Goal: Obtain resource: Download file/media

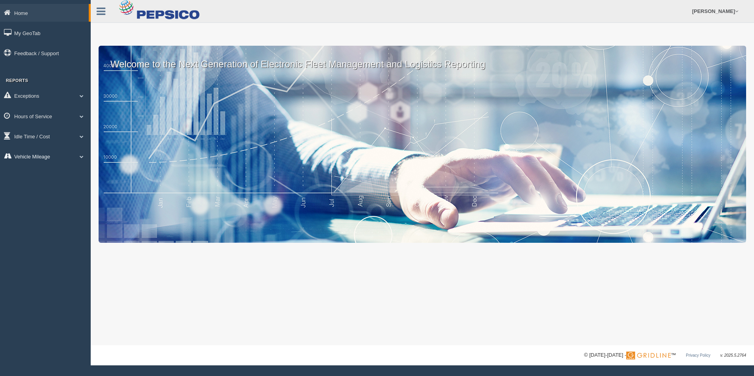
click at [54, 155] on link "Vehicle Mileage" at bounding box center [45, 157] width 91 height 18
click at [45, 172] on link "Vehicle Mileage" at bounding box center [51, 175] width 75 height 14
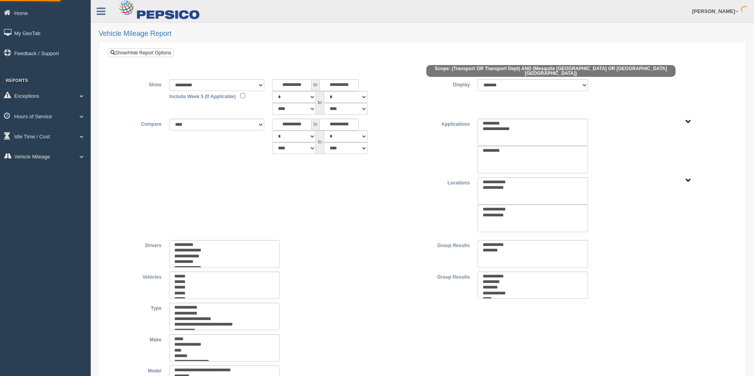
type input "*********"
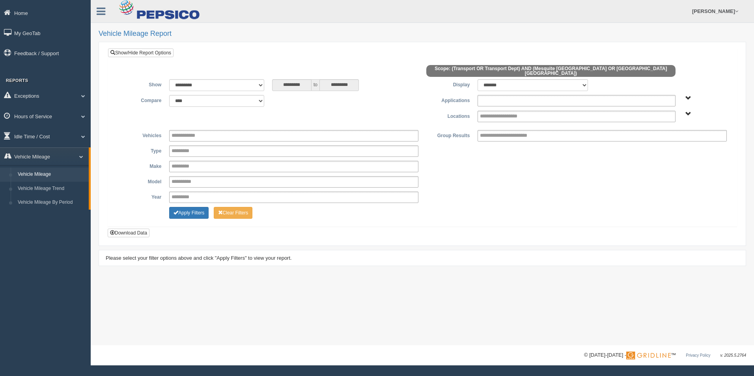
click at [492, 97] on input "text" at bounding box center [510, 101] width 60 height 10
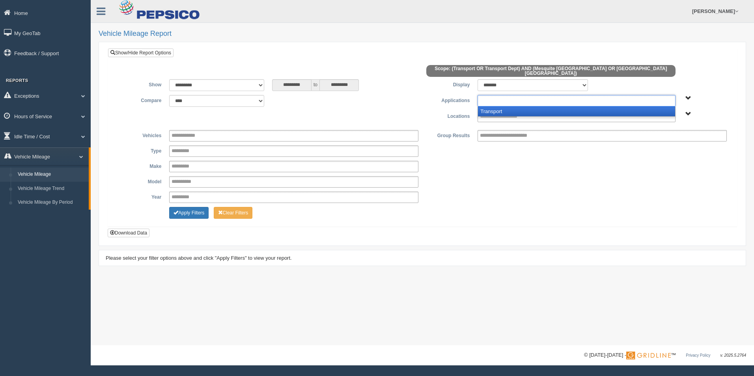
click at [490, 106] on li "Transport" at bounding box center [576, 111] width 197 height 10
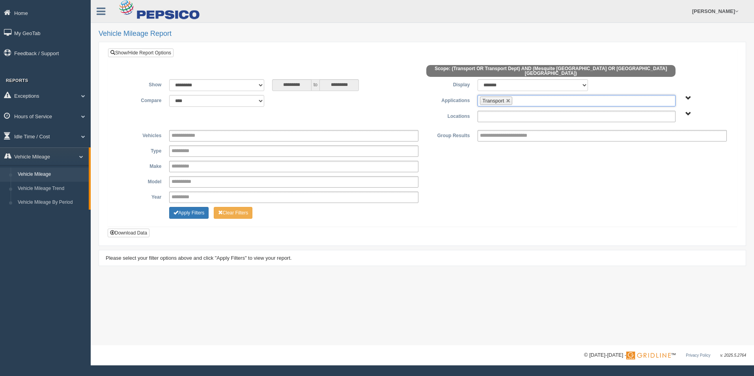
click at [489, 112] on input "text" at bounding box center [507, 117] width 54 height 10
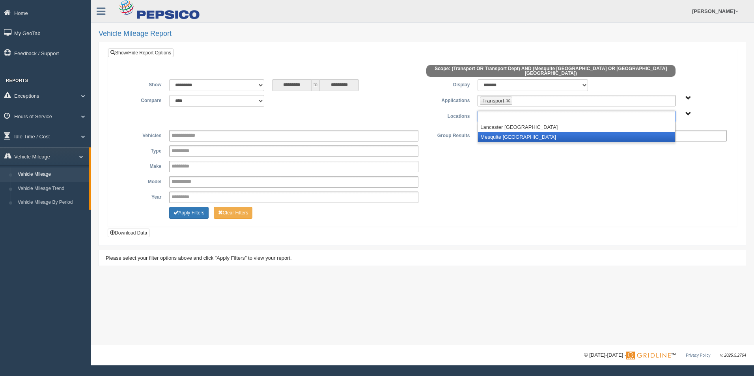
click at [488, 132] on li "Mesquite [GEOGRAPHIC_DATA]" at bounding box center [576, 137] width 197 height 10
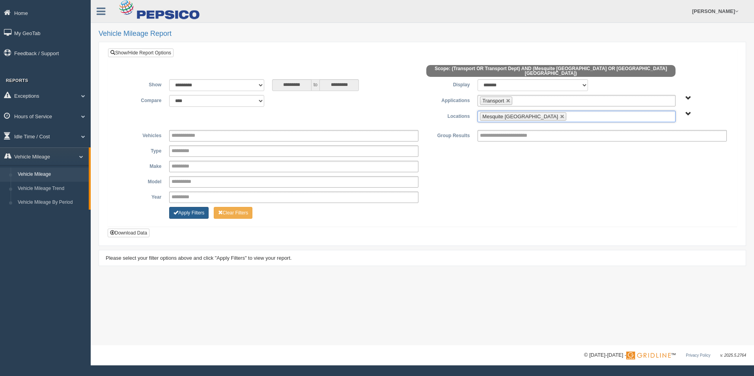
click at [191, 210] on button "Apply Filters" at bounding box center [188, 213] width 39 height 12
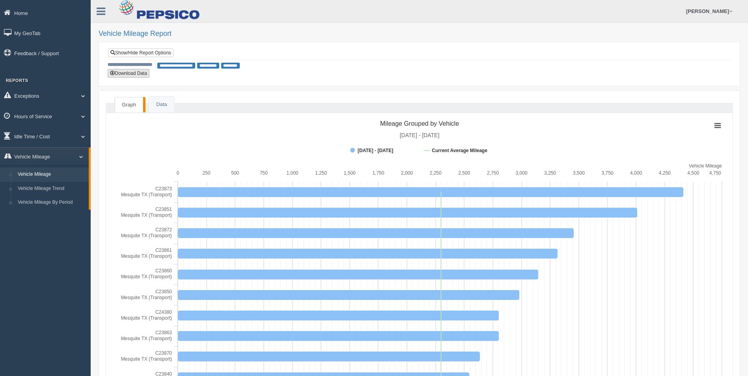
click at [133, 75] on button "Download Data" at bounding box center [129, 73] width 42 height 9
